Goal: Entertainment & Leisure: Browse casually

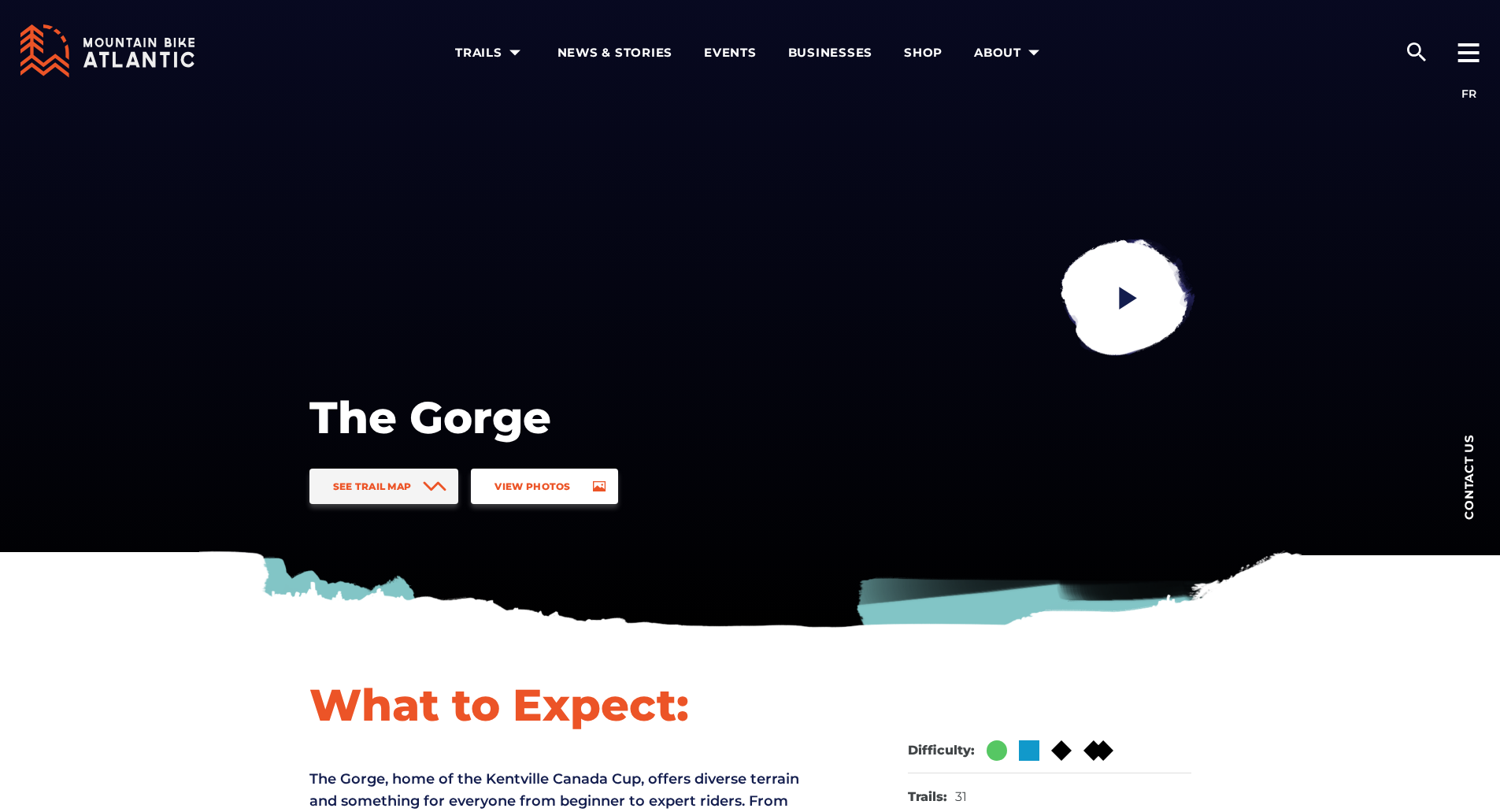
click at [542, 489] on span "View Photos" at bounding box center [532, 486] width 75 height 12
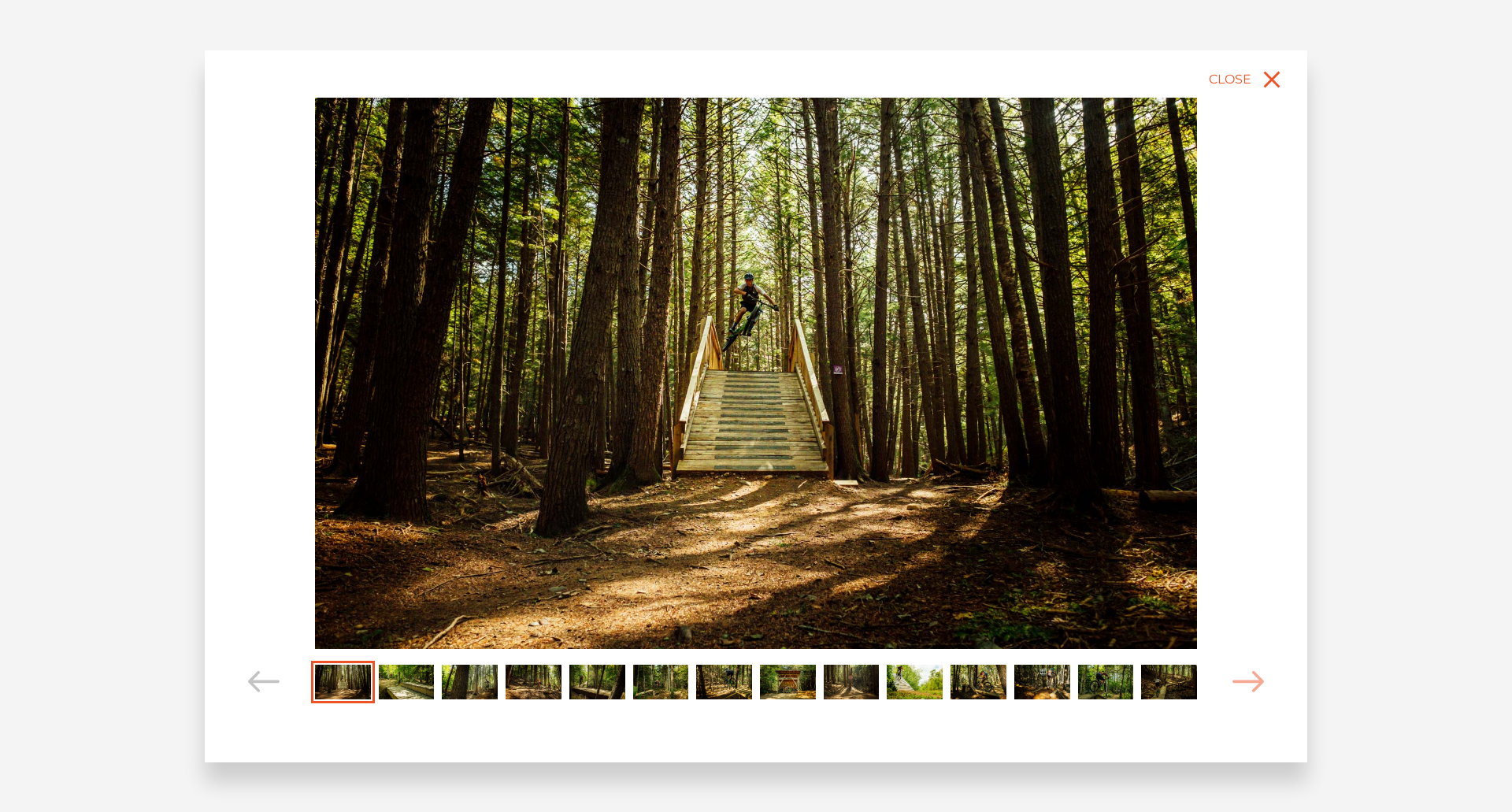
click at [408, 679] on img "Carousel Page 2" at bounding box center [406, 682] width 56 height 35
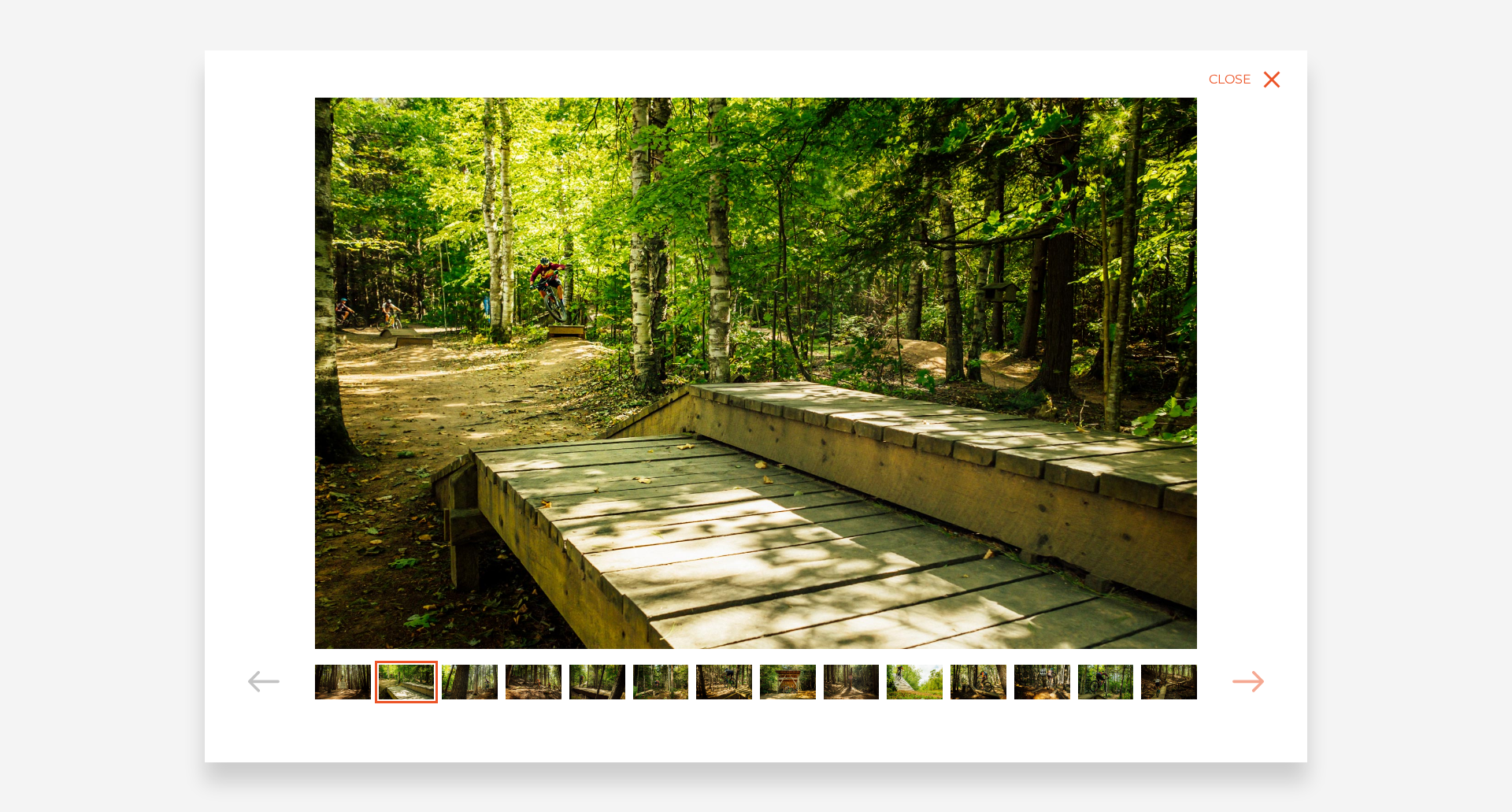
click at [476, 687] on img "Carousel Page 3" at bounding box center [470, 682] width 56 height 35
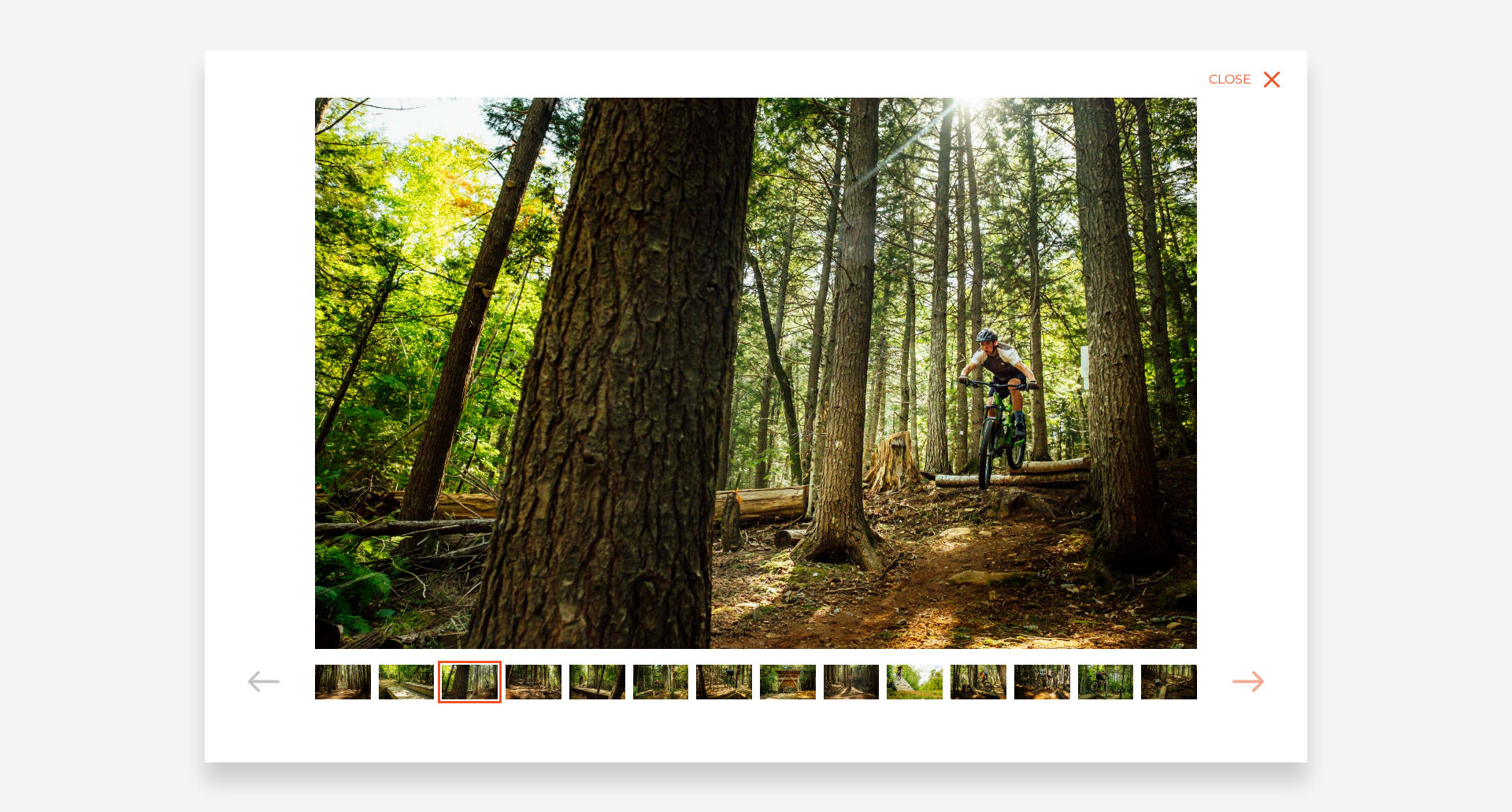
click at [539, 681] on img "Carousel Page 4" at bounding box center [533, 682] width 56 height 35
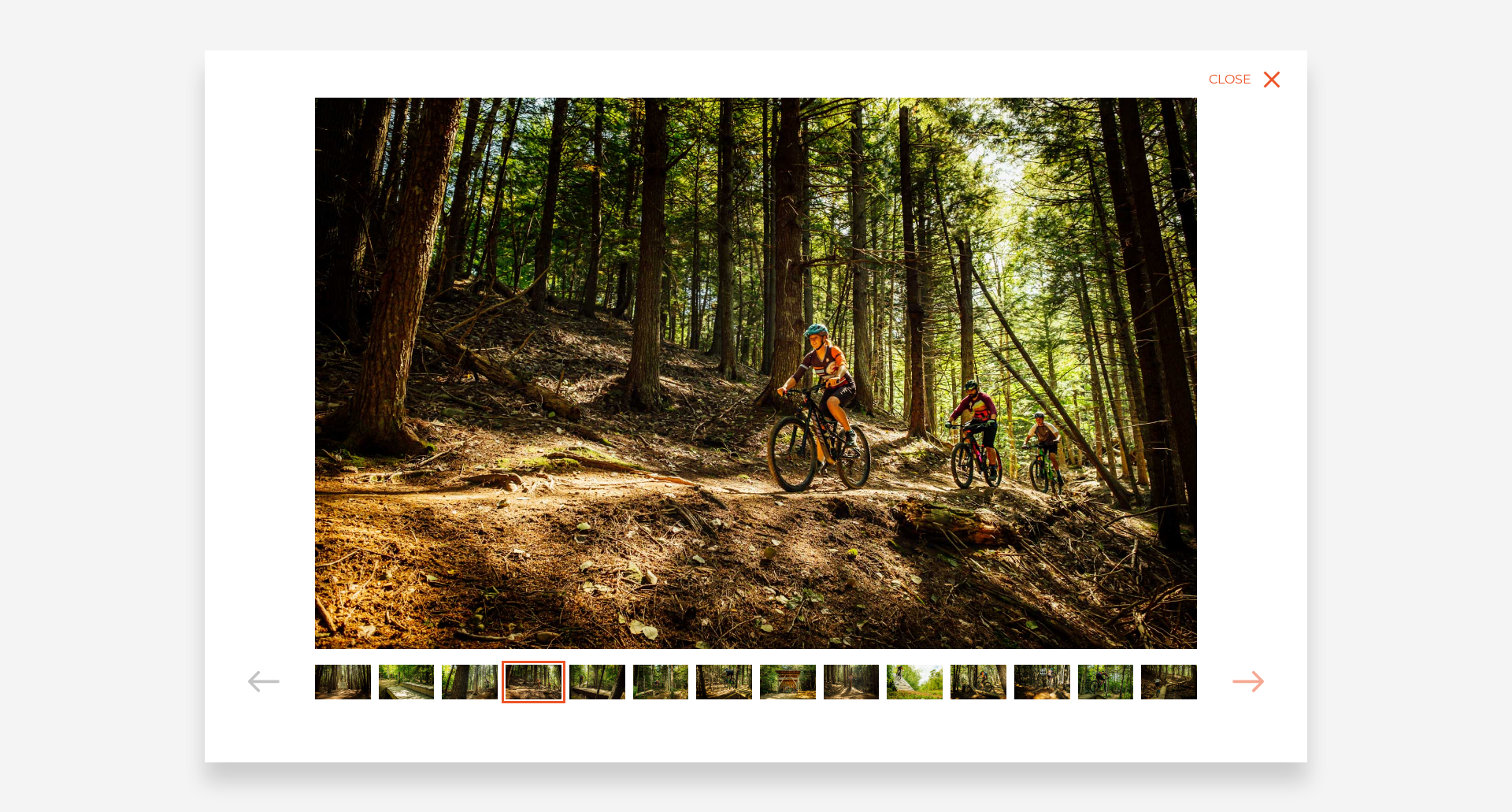
click at [582, 682] on img "Carousel Page 5" at bounding box center [596, 682] width 56 height 35
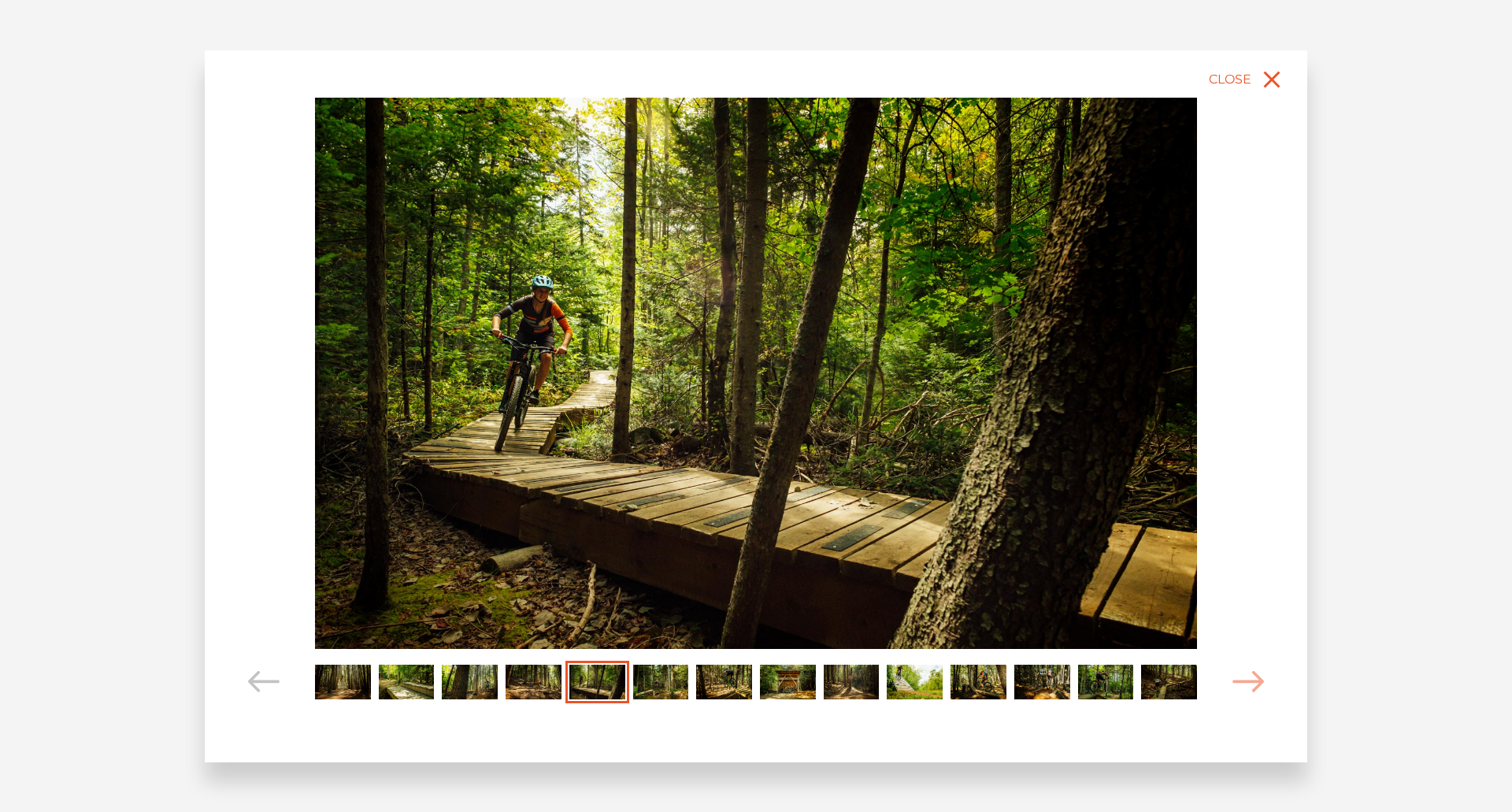
drag, startPoint x: 665, startPoint y: 685, endPoint x: 715, endPoint y: 685, distance: 50.0
click at [666, 685] on img "Carousel Page 6" at bounding box center [661, 682] width 56 height 35
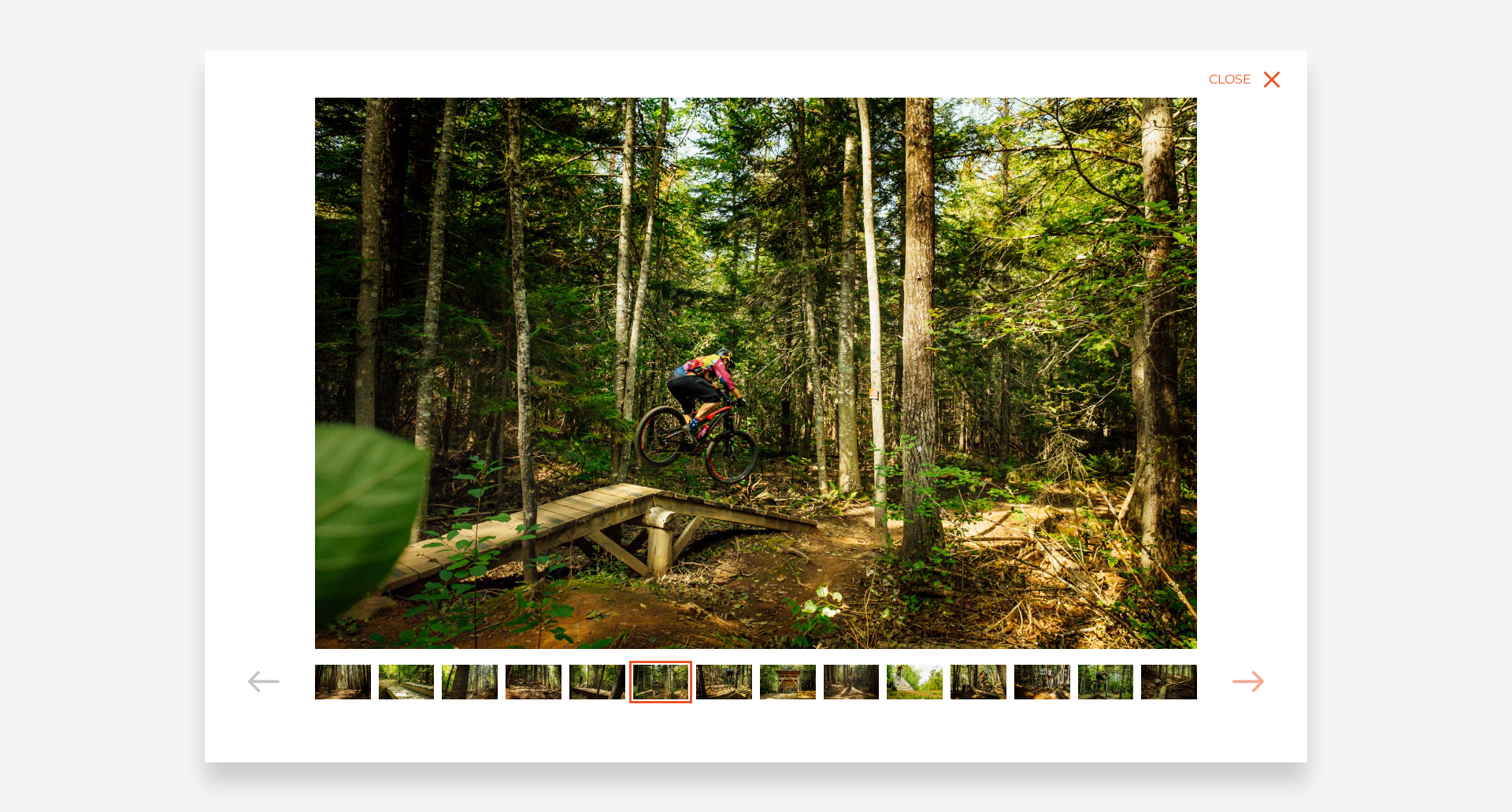
click at [720, 685] on img "Carousel Page 7" at bounding box center [723, 682] width 56 height 35
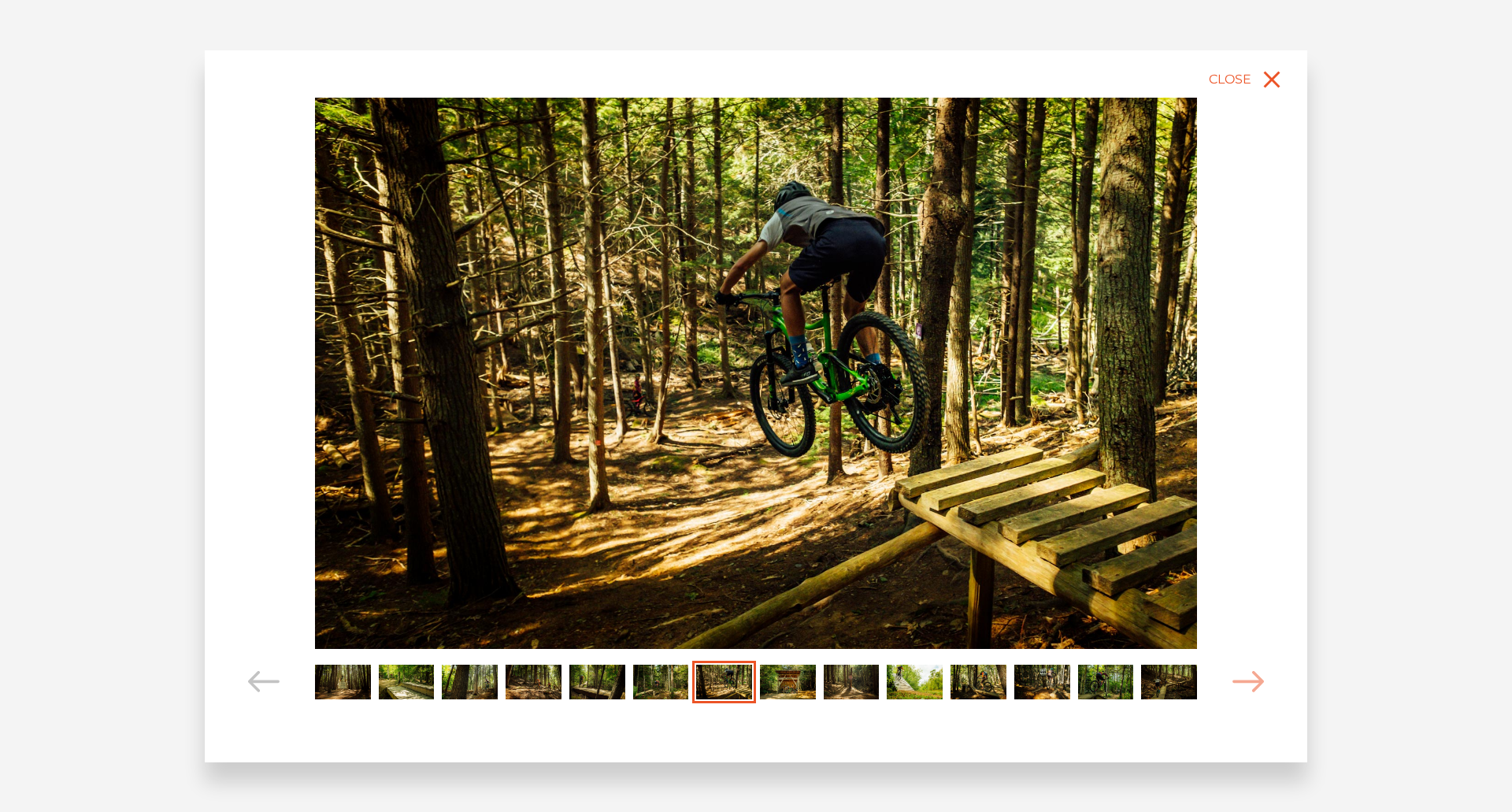
click at [820, 688] on div "Carousel Page 9" at bounding box center [851, 682] width 63 height 43
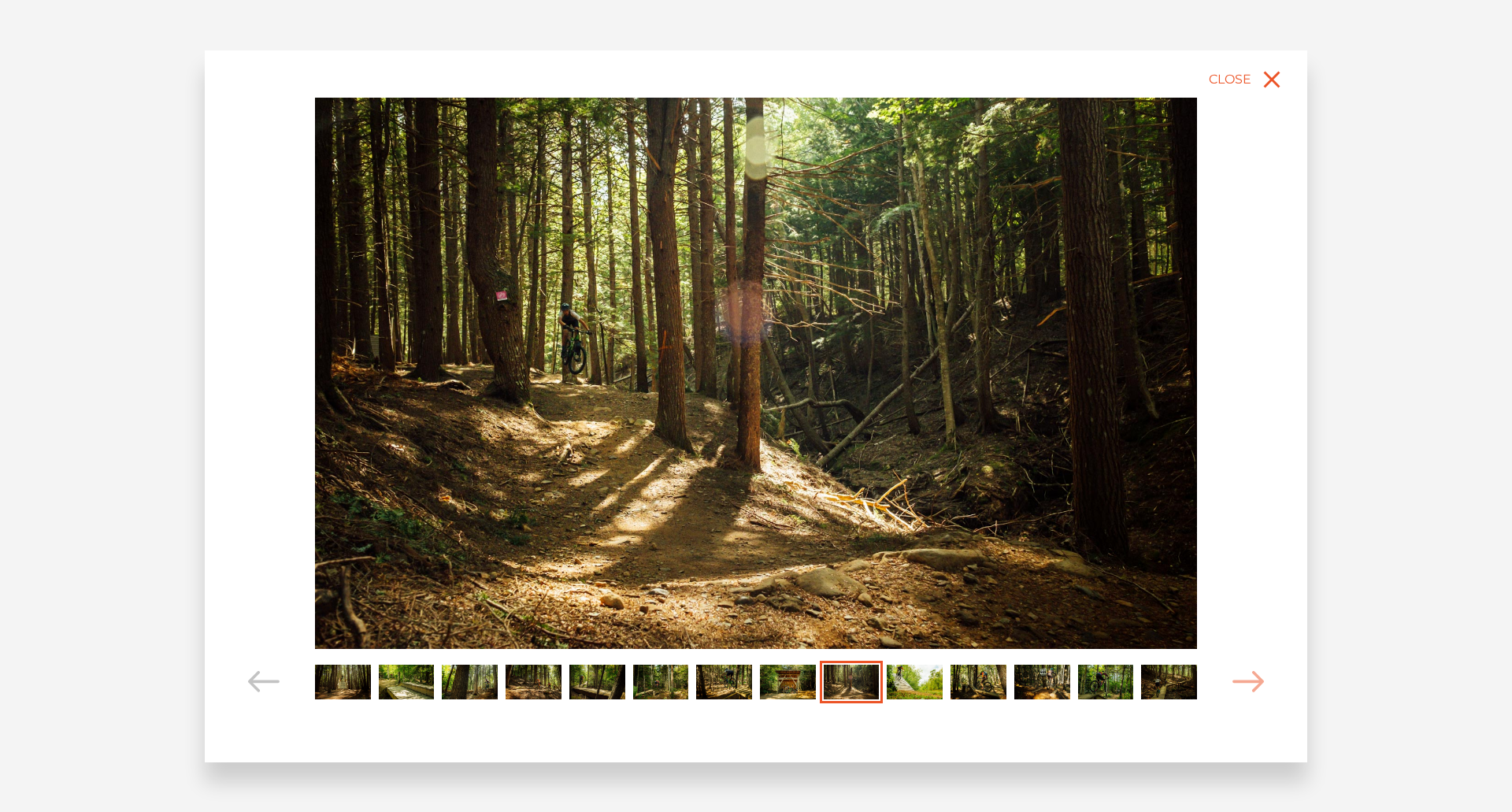
click at [792, 685] on img "Carousel Page 8" at bounding box center [788, 682] width 56 height 35
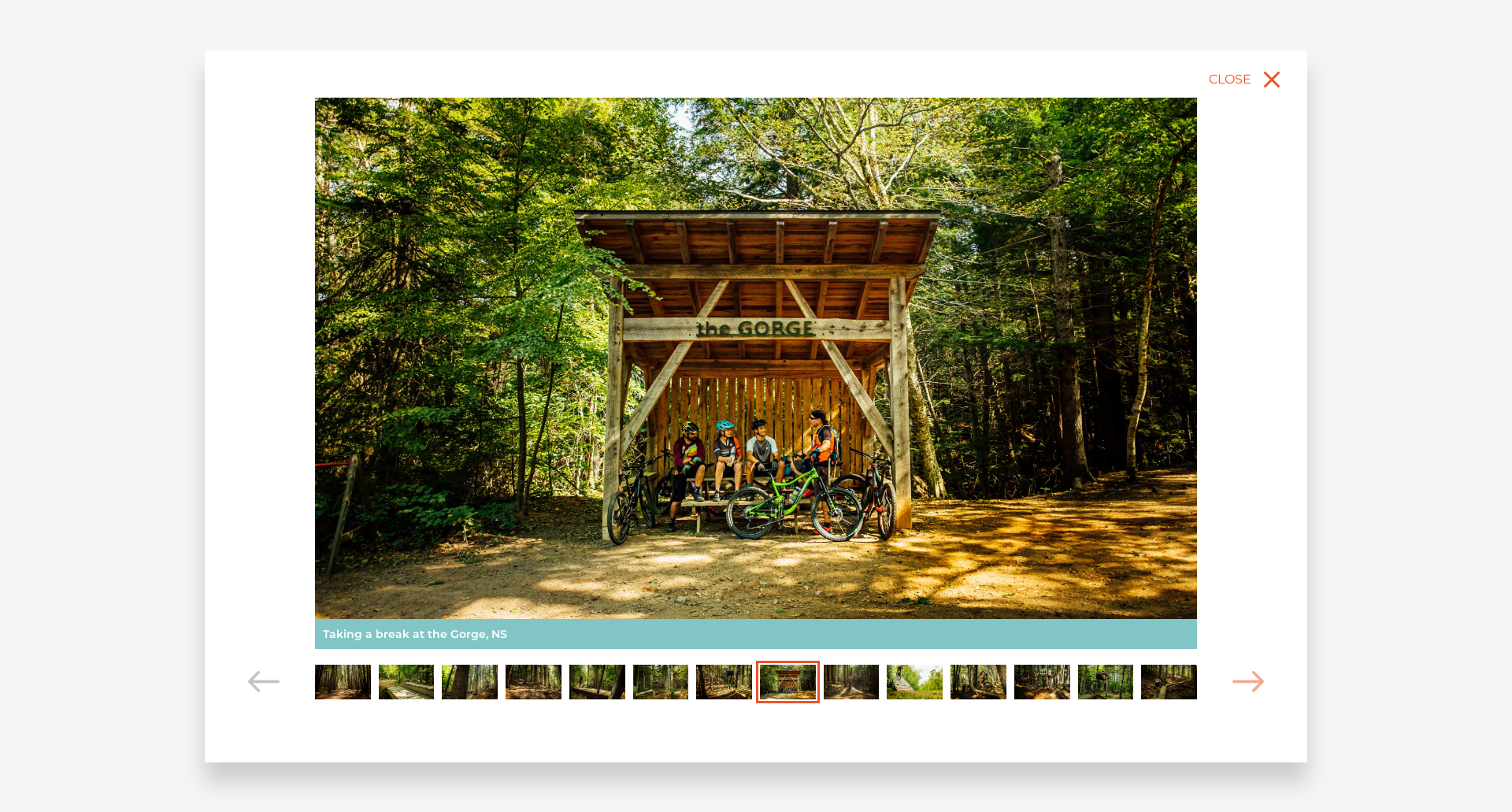
click at [855, 678] on img "Carousel Page 9" at bounding box center [851, 682] width 56 height 35
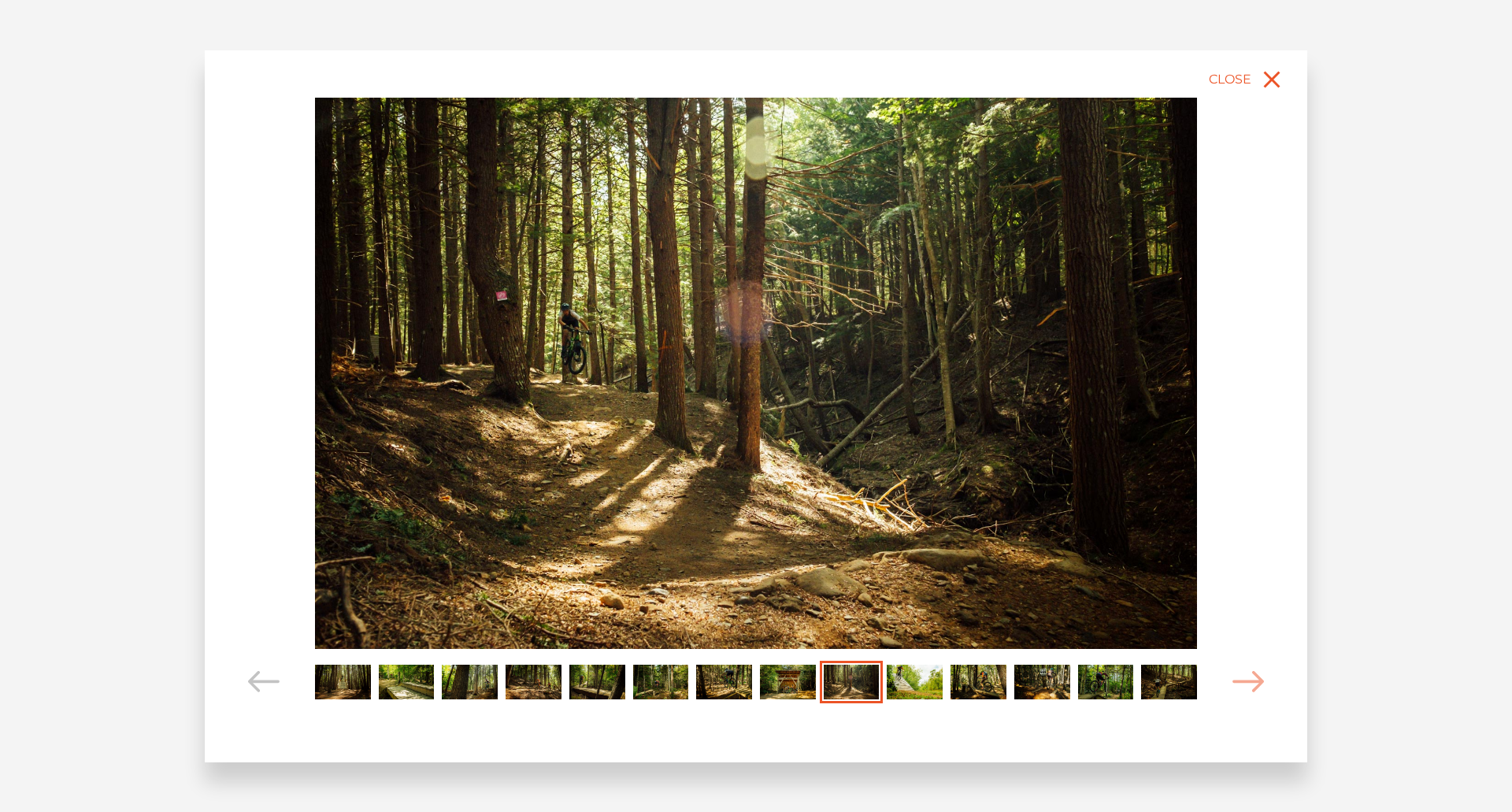
click at [906, 679] on img "Carousel Page 10" at bounding box center [915, 682] width 56 height 35
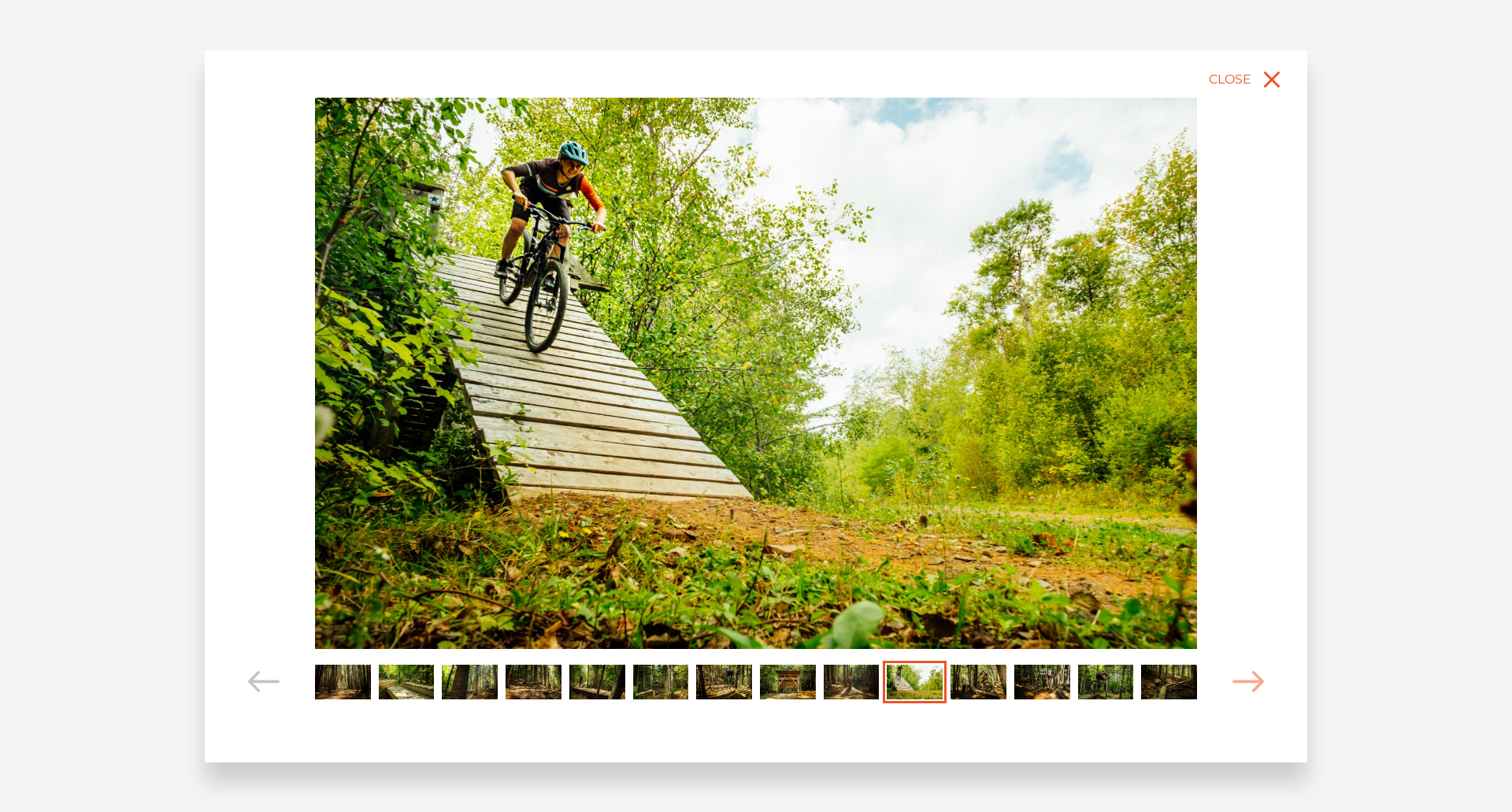
click at [1000, 685] on img "Carousel Page 11" at bounding box center [978, 682] width 56 height 35
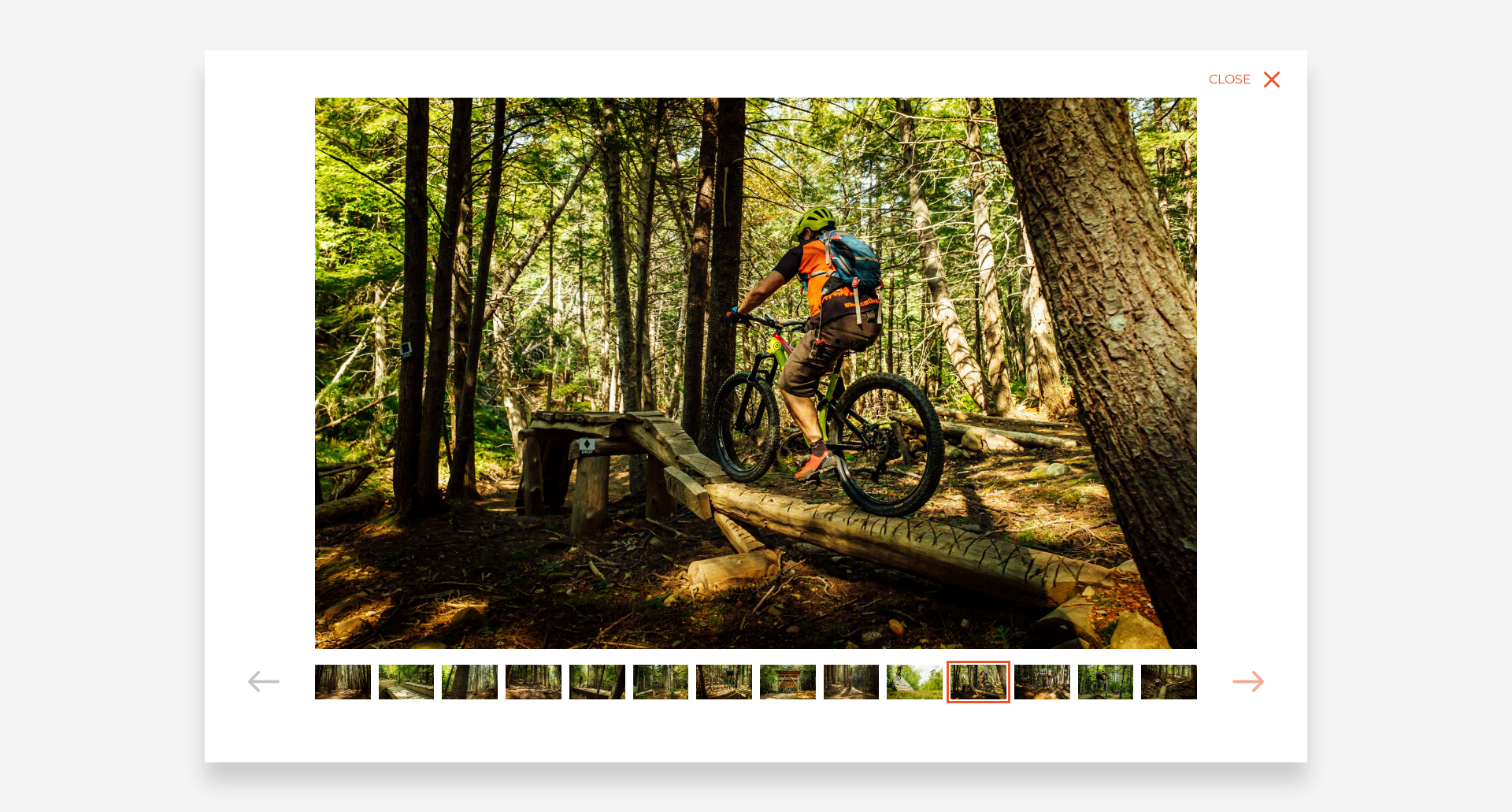
click at [1102, 679] on img "Carousel Page 13" at bounding box center [1106, 682] width 56 height 35
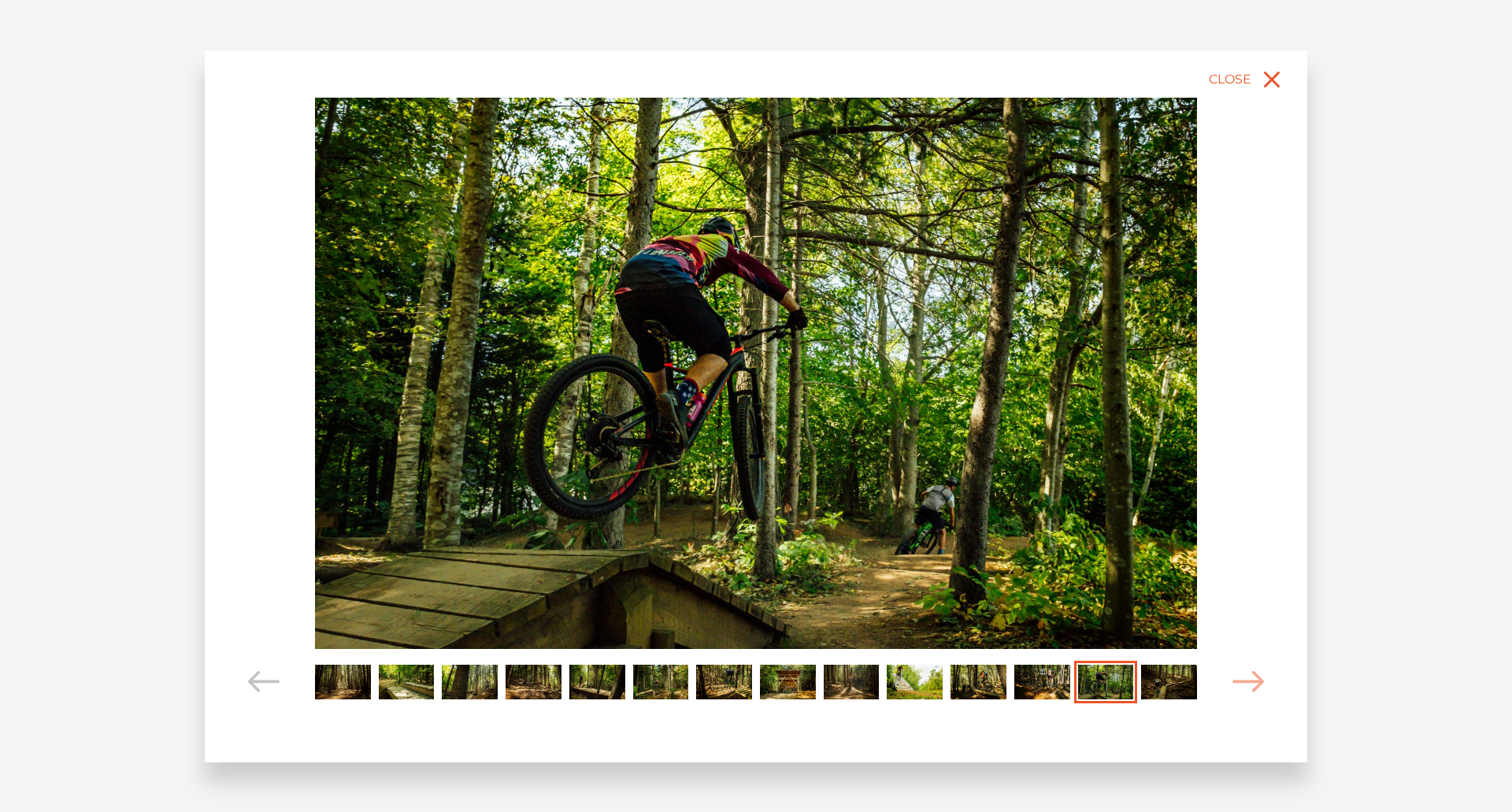
click at [1040, 684] on img "Carousel Page 12" at bounding box center [1042, 682] width 56 height 35
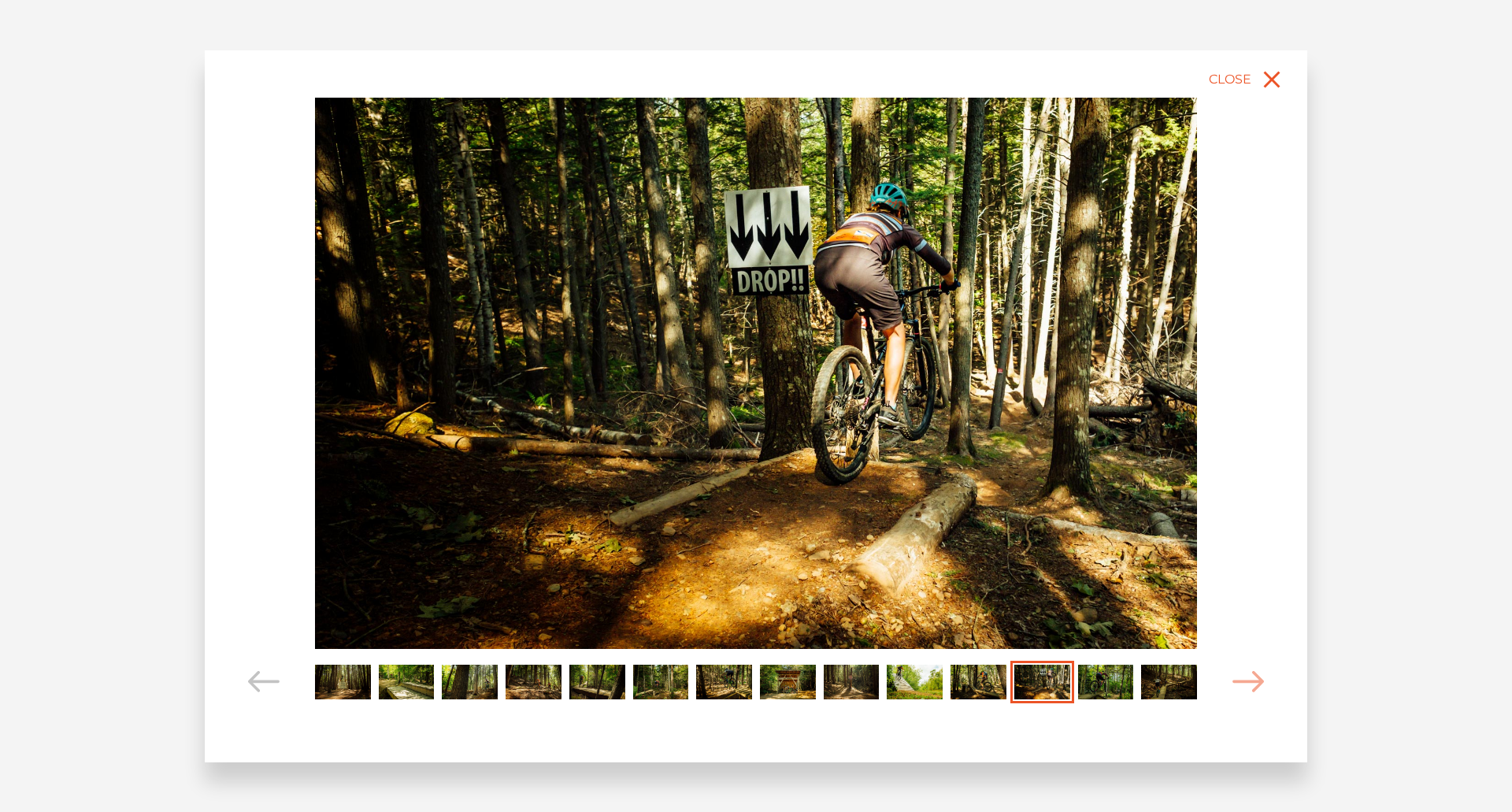
click at [1167, 685] on img "Carousel Page 14" at bounding box center [1168, 682] width 56 height 35
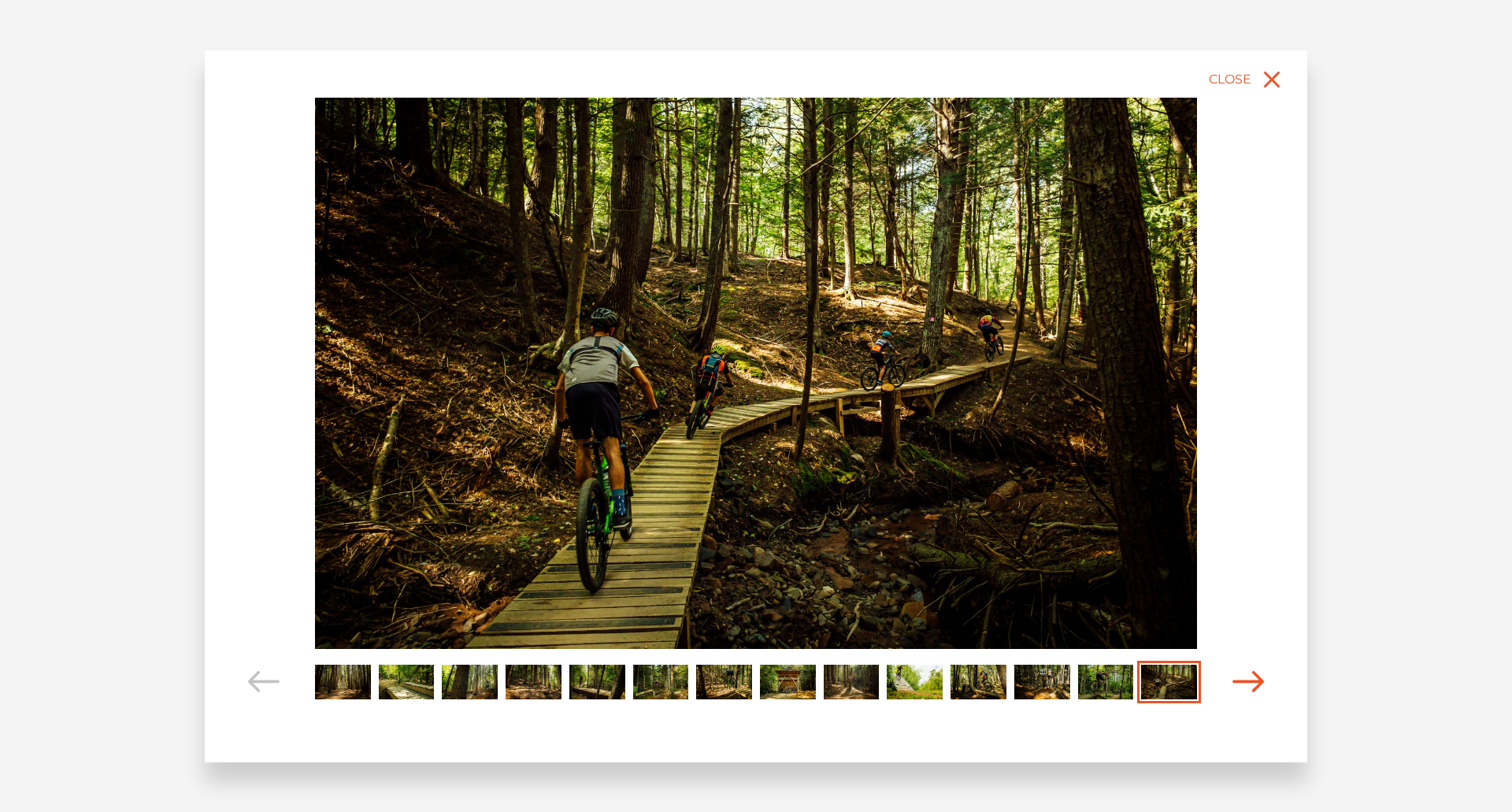
click at [1252, 674] on icon "Carousel Navigation" at bounding box center [1248, 682] width 31 height 21
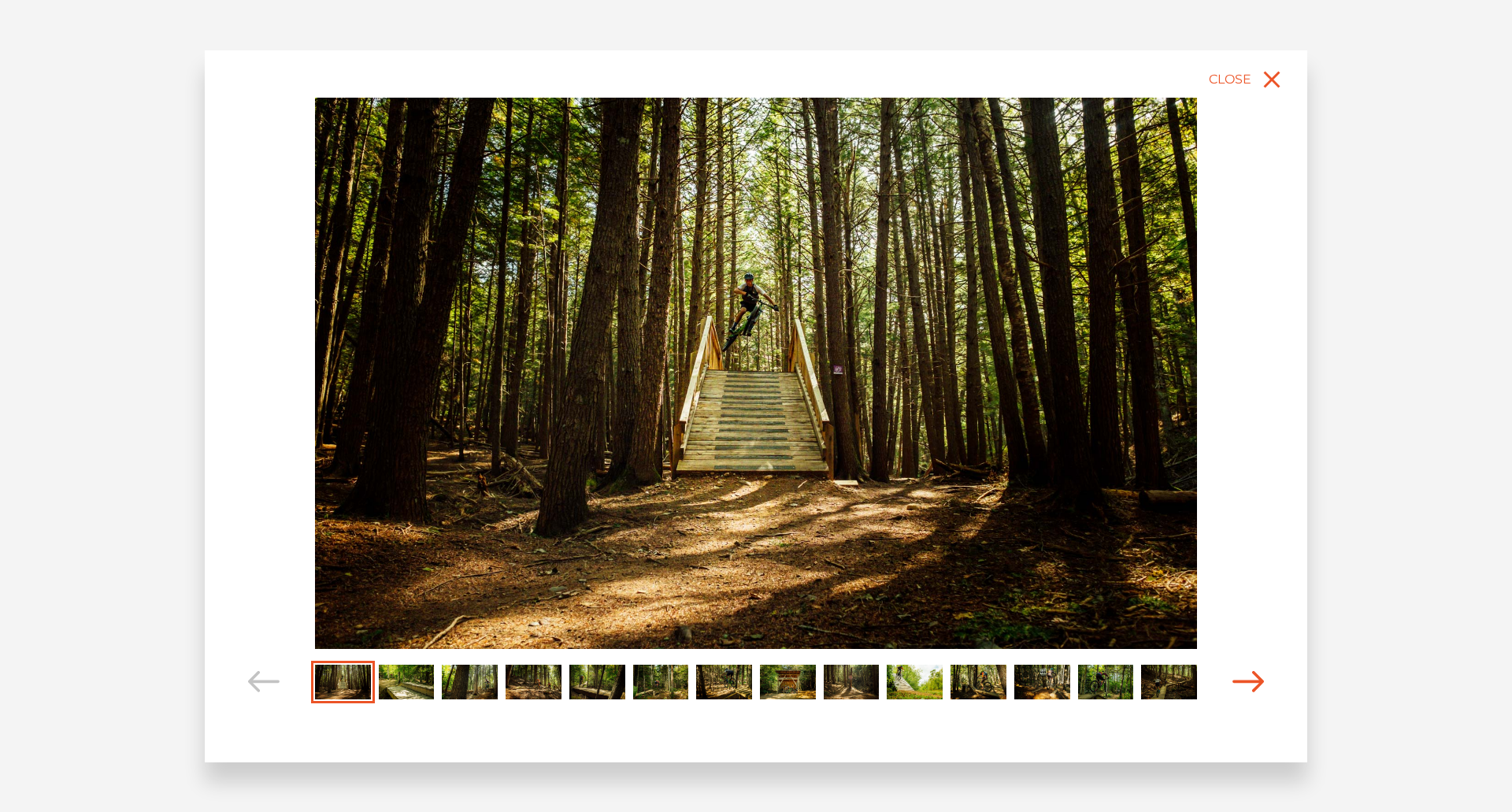
click at [1252, 674] on icon "Carousel Navigation" at bounding box center [1248, 682] width 31 height 21
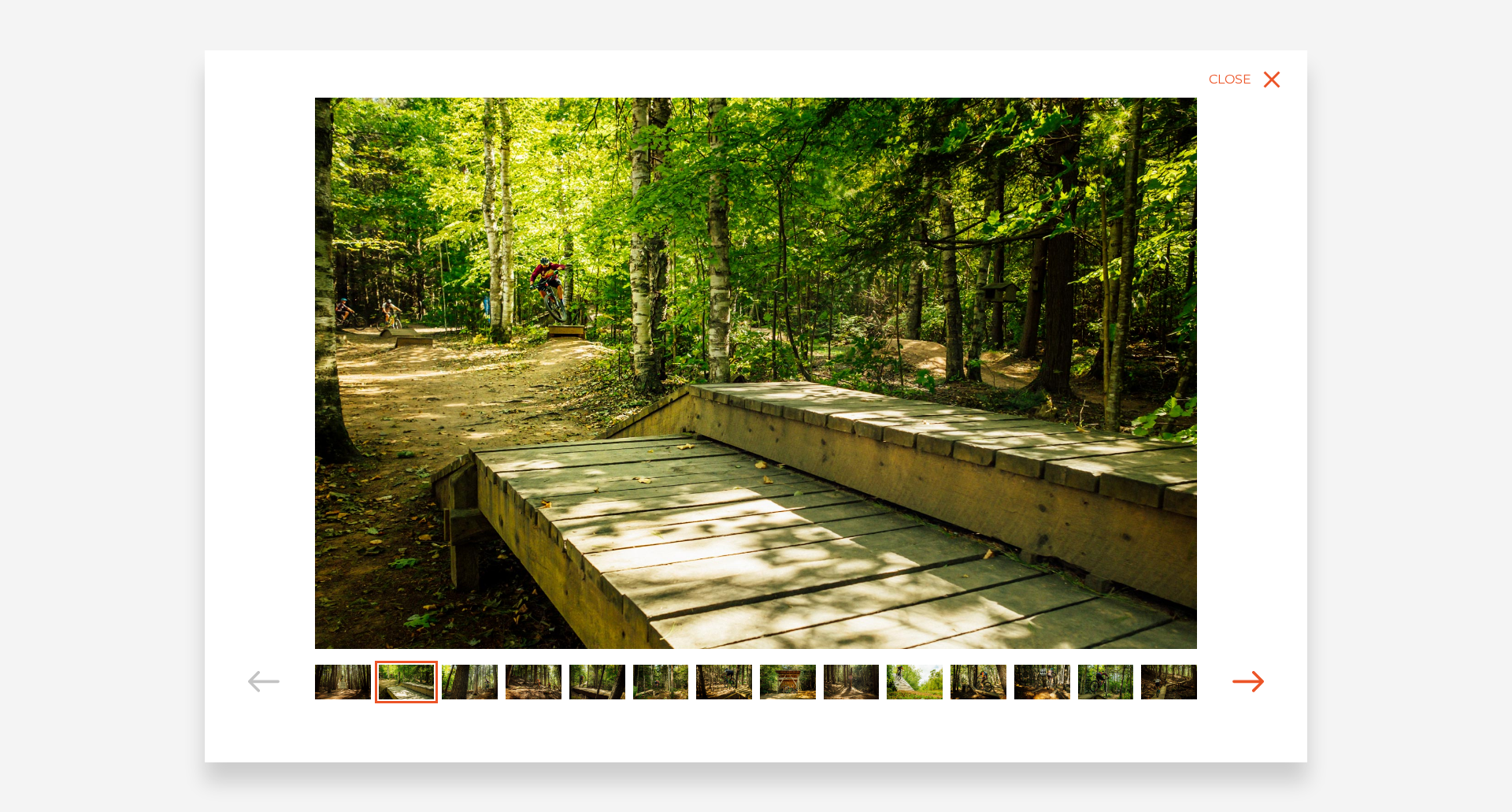
click at [1252, 674] on icon "Carousel Navigation" at bounding box center [1248, 682] width 31 height 21
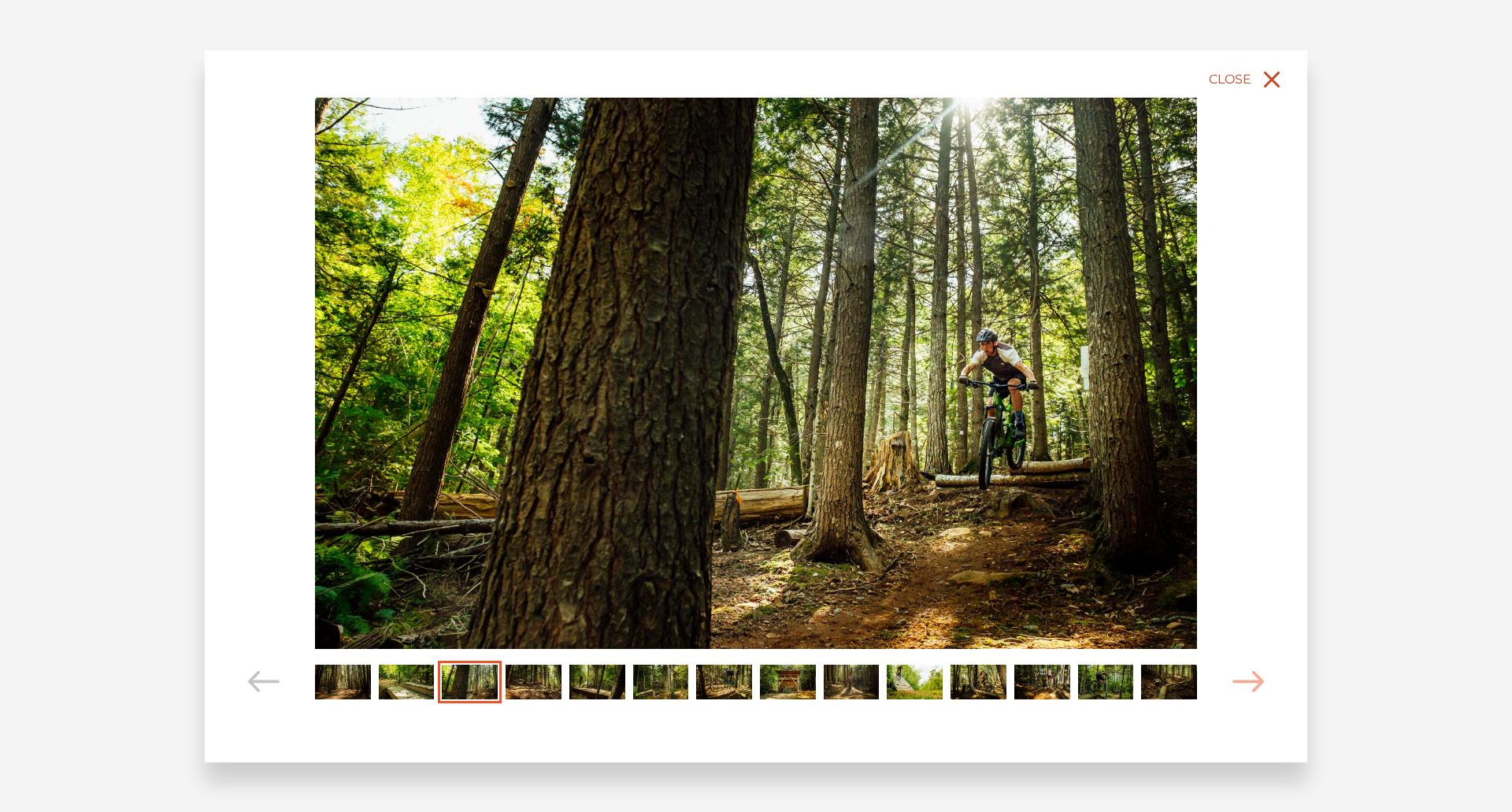
click at [1263, 83] on icon "close" at bounding box center [1272, 79] width 28 height 28
